Goal: Navigation & Orientation: Find specific page/section

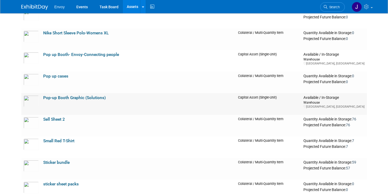
scroll to position [729, 0]
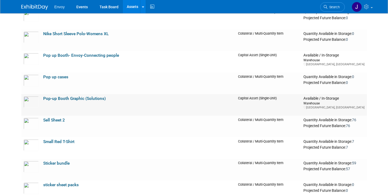
click at [56, 99] on link "Pop-up Booth Graphic (Solutions)" at bounding box center [74, 98] width 62 height 5
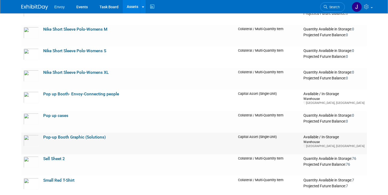
scroll to position [689, 0]
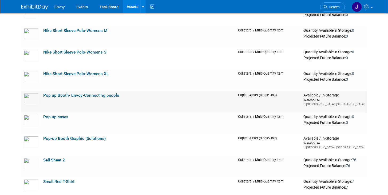
click at [59, 94] on link "Pop up Booth- Envoy-Connecting people" at bounding box center [81, 95] width 76 height 5
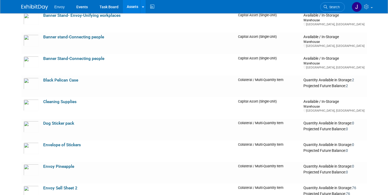
scroll to position [162, 0]
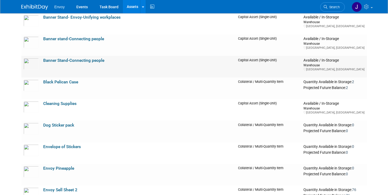
click at [60, 60] on link "Banner Stand-Connecting people" at bounding box center [73, 60] width 61 height 5
click at [61, 40] on link "Banner stand-Connecting people" at bounding box center [73, 39] width 61 height 5
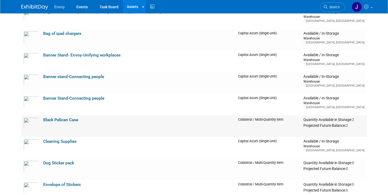
scroll to position [119, 0]
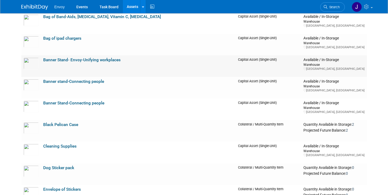
click at [62, 59] on link "Banner Stand- Envoy-Unifying workplaces" at bounding box center [81, 60] width 77 height 5
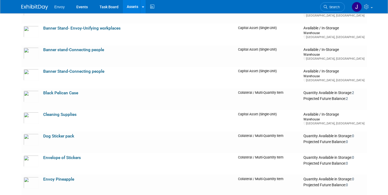
scroll to position [8, 0]
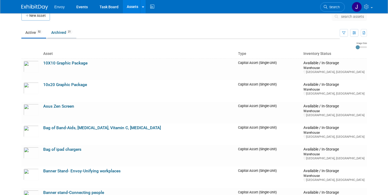
click at [54, 33] on link "Archived 21" at bounding box center [61, 32] width 29 height 10
